Goal: Information Seeking & Learning: Learn about a topic

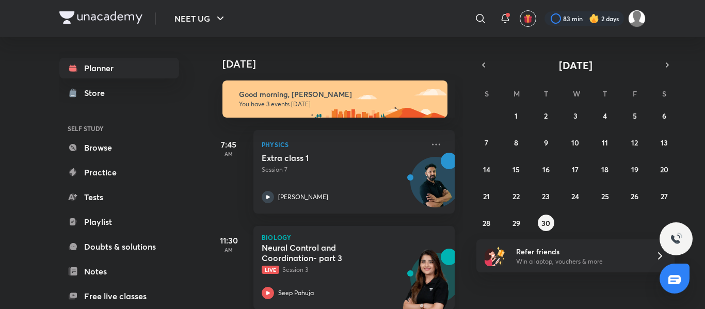
click at [400, 239] on p "Biology" at bounding box center [354, 237] width 185 height 6
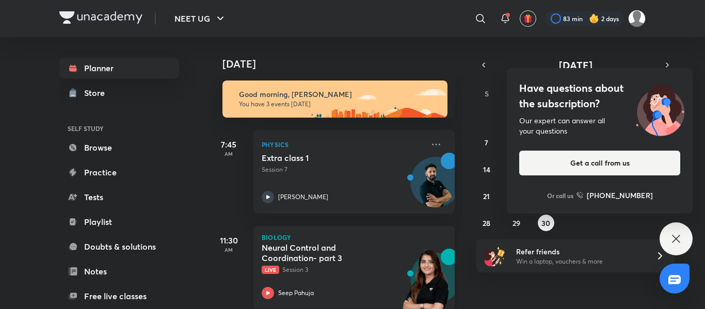
scroll to position [113, 0]
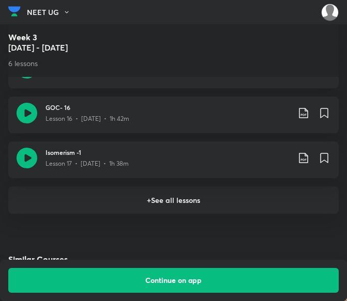
scroll to position [1371, 0]
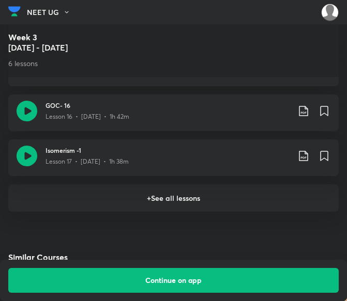
click at [202, 198] on h6 "+ See all lessons" at bounding box center [173, 197] width 330 height 27
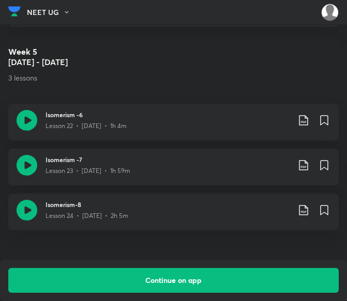
scroll to position [1769, 0]
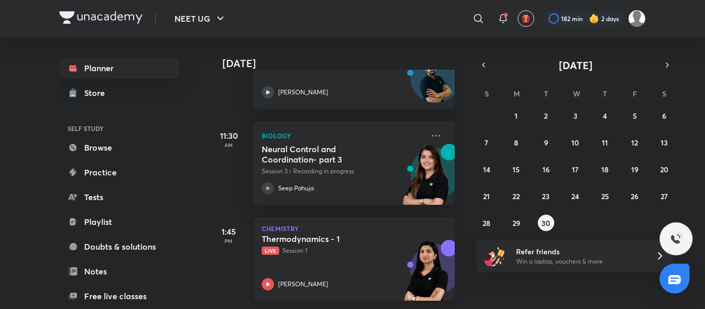
click at [344, 249] on div "Thermodynamics - 1 Live Session 1 Akansha Karnwal" at bounding box center [343, 262] width 162 height 57
